Goal: Information Seeking & Learning: Find specific fact

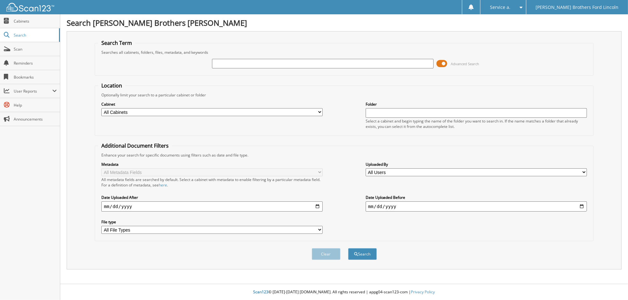
click at [161, 110] on select "All Cabinets AUTOMATE REPAIR ORDERS CDK SERVICE RO JBF_S PARTS INVOICES RENTAL …" at bounding box center [211, 112] width 221 height 8
select select "13925"
click at [101, 108] on select "All Cabinets AUTOMATE REPAIR ORDERS CDK SERVICE RO JBF_S PARTS INVOICES RENTAL …" at bounding box center [211, 112] width 221 height 8
click at [368, 109] on input "text" at bounding box center [475, 113] width 221 height 10
click at [389, 169] on select "All Users [PERSON_NAME] [PERSON_NAME] [PERSON_NAME] [PERSON_NAME] [PERSON_NAME]…" at bounding box center [475, 173] width 221 height 8
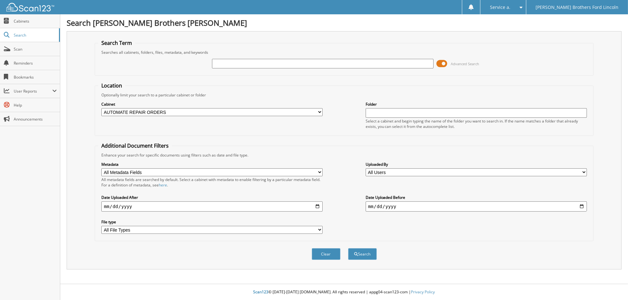
select select "16479"
click at [365, 169] on select "All Users [PERSON_NAME] [PERSON_NAME] [PERSON_NAME] [PERSON_NAME] [PERSON_NAME]…" at bounding box center [475, 173] width 221 height 8
click at [319, 202] on input "date" at bounding box center [211, 207] width 221 height 10
type input "[DATE]"
click at [224, 251] on div "Clear Search" at bounding box center [344, 254] width 499 height 26
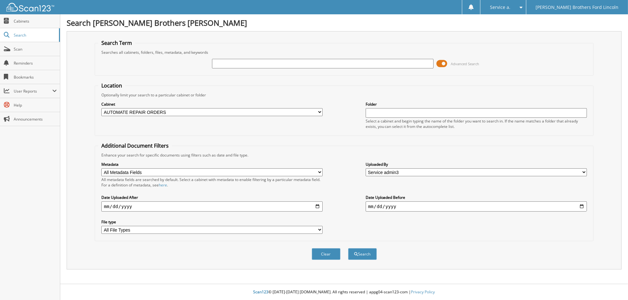
click at [218, 110] on select "All Cabinets AUTOMATE REPAIR ORDERS CDK SERVICE RO JBF_S PARTS INVOICES RENTAL …" at bounding box center [211, 112] width 221 height 8
select select
click at [101, 108] on select "All Cabinets AUTOMATE REPAIR ORDERS CDK SERVICE RO JBF_S PARTS INVOICES RENTAL …" at bounding box center [211, 112] width 221 height 8
click at [503, 202] on input "date" at bounding box center [475, 207] width 221 height 10
click at [581, 202] on input "date" at bounding box center [475, 207] width 221 height 10
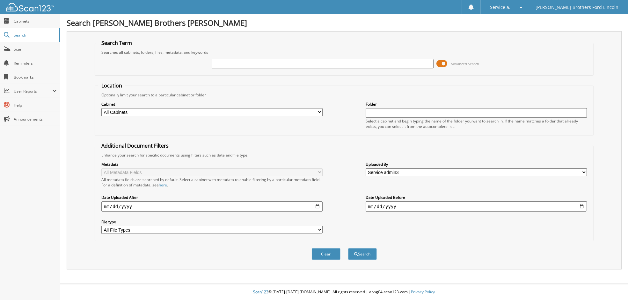
click at [387, 109] on input "text" at bounding box center [475, 113] width 221 height 10
type input "1"
click at [357, 249] on button "Search" at bounding box center [362, 254] width 29 height 12
click at [227, 64] on input "text" at bounding box center [322, 64] width 221 height 10
type input "60260"
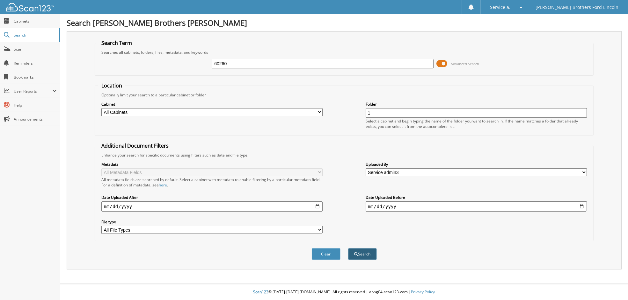
click at [363, 252] on button "Search" at bounding box center [362, 254] width 29 height 12
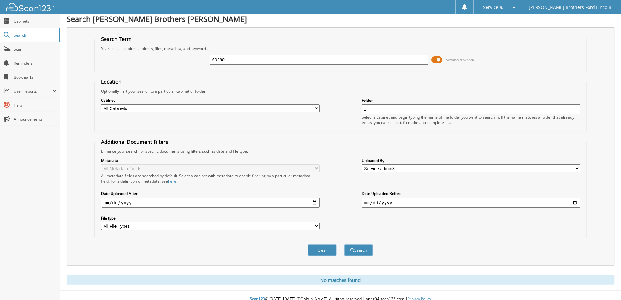
scroll to position [5, 0]
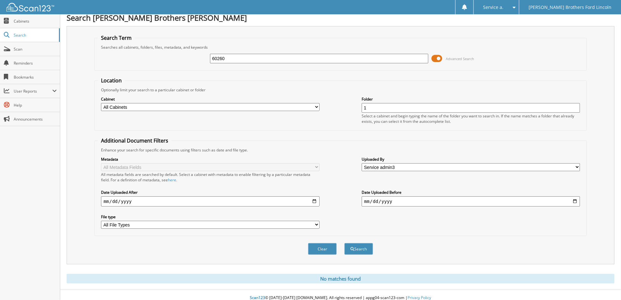
click at [345, 47] on div "Searches all cabinets, folders, files, metadata, and keywords" at bounding box center [341, 47] width 486 height 5
click at [300, 214] on label "File type" at bounding box center [210, 216] width 219 height 5
click at [300, 221] on select "All File Types JPG PDF" at bounding box center [210, 225] width 219 height 8
click at [299, 221] on select "All File Types JPG PDF" at bounding box center [210, 225] width 219 height 8
select select "pdf"
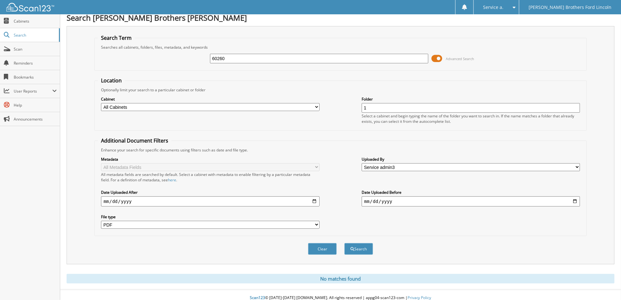
click at [101, 221] on select "All File Types JPG PDF" at bounding box center [210, 225] width 219 height 8
click at [353, 248] on span "submit" at bounding box center [353, 250] width 4 height 4
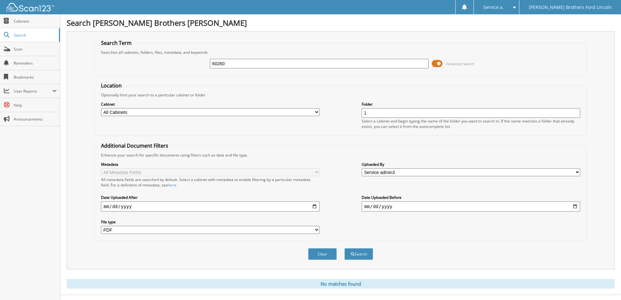
select select "pdf"
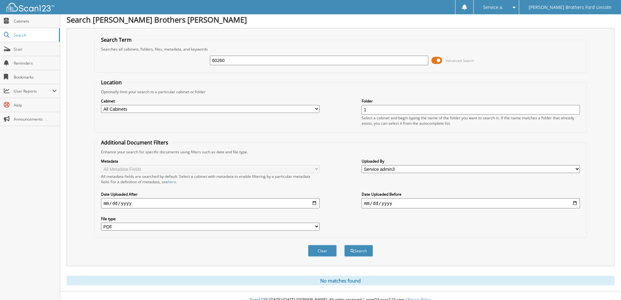
scroll to position [5, 0]
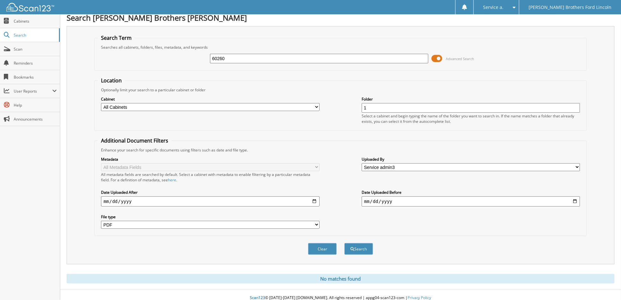
click at [162, 106] on select "All Cabinets AUTOMATE REPAIR ORDERS CDK SERVICE RO JBF_S PARTS INVOICES RENTAL …" at bounding box center [210, 107] width 219 height 8
drag, startPoint x: 212, startPoint y: 67, endPoint x: 219, endPoint y: 66, distance: 7.0
click at [212, 66] on fieldset "Search Term Searches all cabinets, folders, files, metadata, and keywords 60260…" at bounding box center [340, 52] width 493 height 36
click at [240, 57] on input "60260" at bounding box center [319, 59] width 219 height 10
click at [407, 163] on select "All Users [PERSON_NAME] [PERSON_NAME] [PERSON_NAME] [PERSON_NAME] [PERSON_NAME]…" at bounding box center [471, 167] width 219 height 8
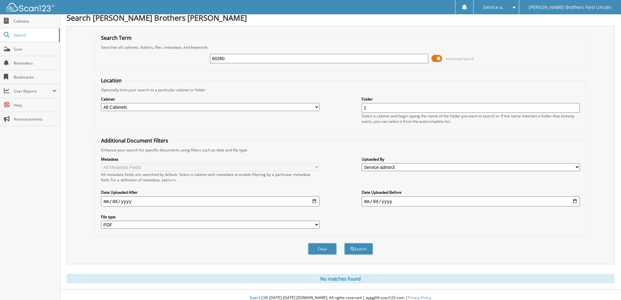
click at [338, 153] on div "Metadata All Metadata Fields All metadata fields are searched by default. Selec…" at bounding box center [341, 193] width 486 height 80
click at [405, 198] on input "date" at bounding box center [471, 202] width 219 height 10
click at [576, 198] on input "date" at bounding box center [471, 202] width 219 height 10
type input "[DATE]"
click at [361, 244] on button "Search" at bounding box center [358, 249] width 29 height 12
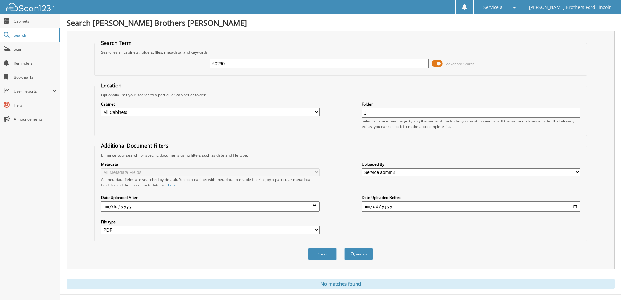
select select "pdf"
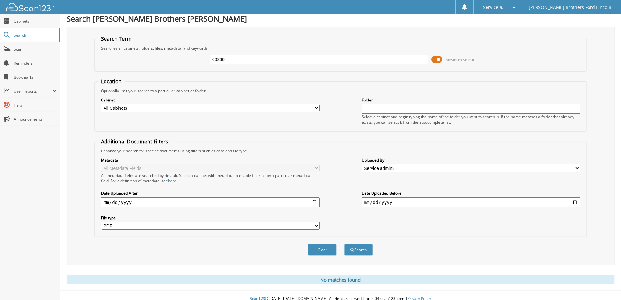
scroll to position [5, 0]
click at [114, 248] on div "Clear Search" at bounding box center [340, 249] width 493 height 26
click at [31, 25] on link "Cabinets" at bounding box center [30, 21] width 60 height 14
